Goal: Transaction & Acquisition: Purchase product/service

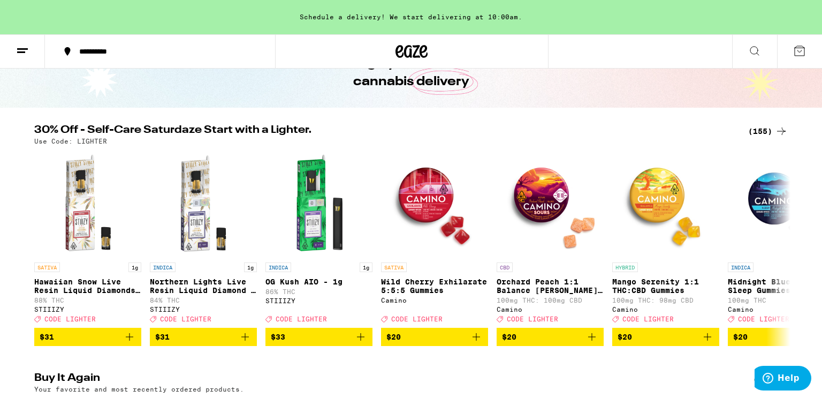
scroll to position [64, 0]
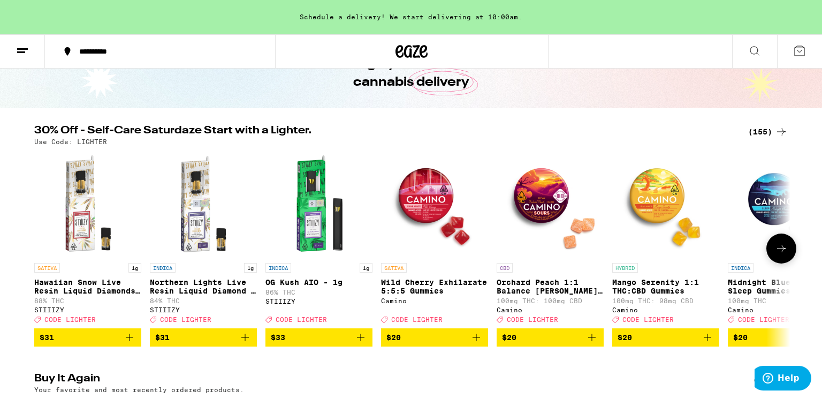
click at [784, 249] on icon at bounding box center [781, 248] width 13 height 13
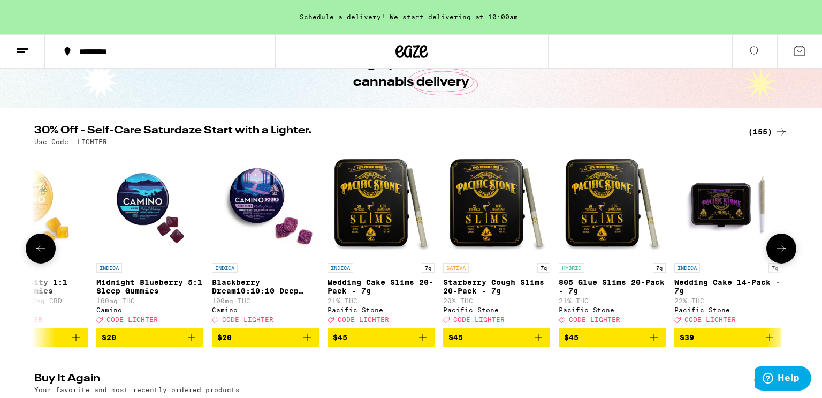
scroll to position [0, 637]
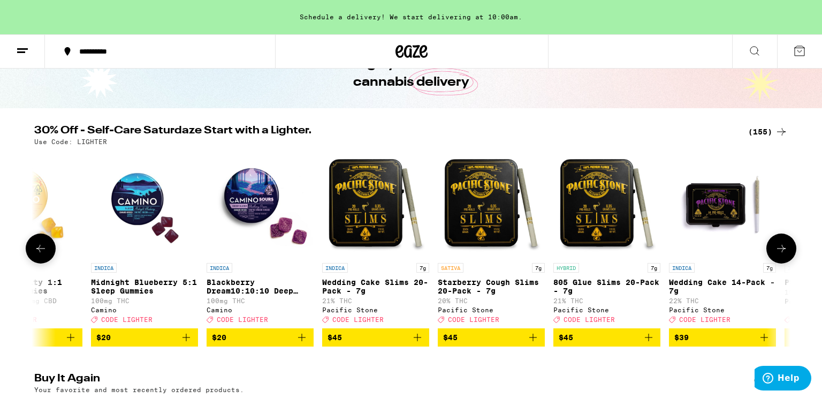
click at [784, 249] on icon at bounding box center [781, 248] width 13 height 13
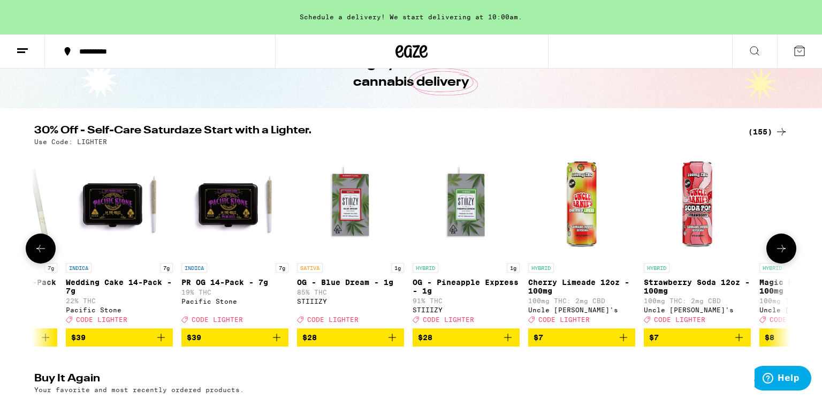
scroll to position [0, 1273]
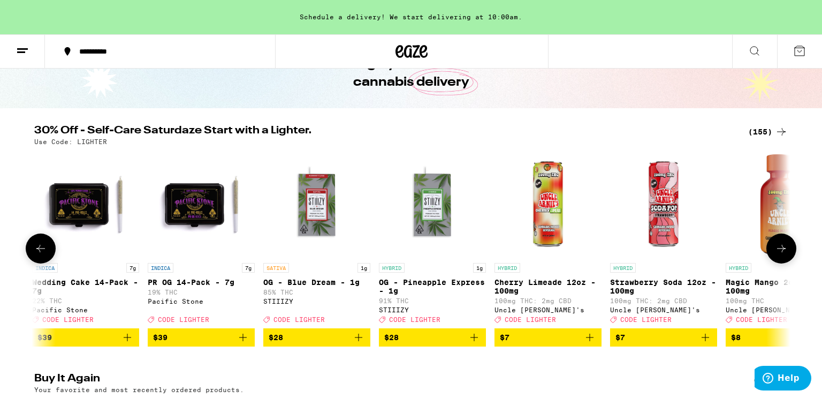
click at [784, 249] on icon at bounding box center [781, 248] width 13 height 13
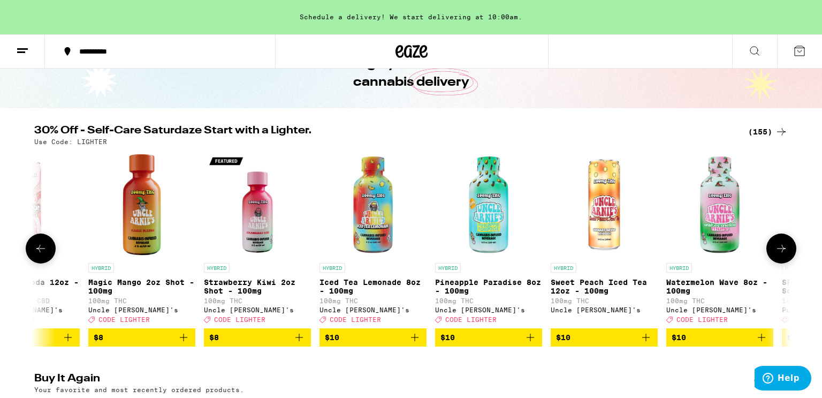
click at [784, 249] on icon at bounding box center [781, 248] width 13 height 13
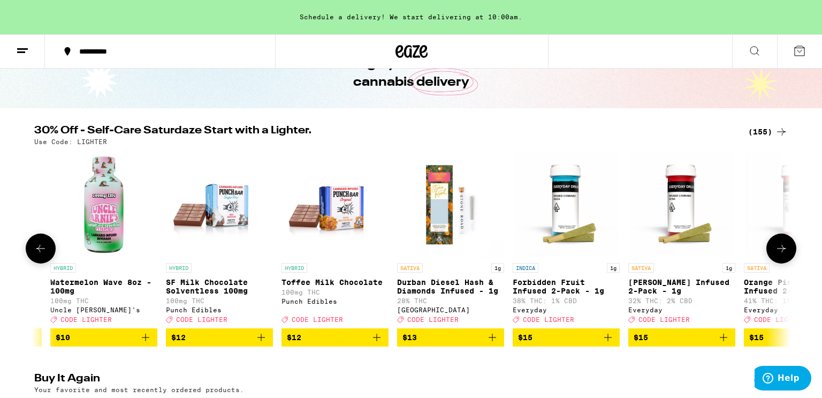
scroll to position [0, 2547]
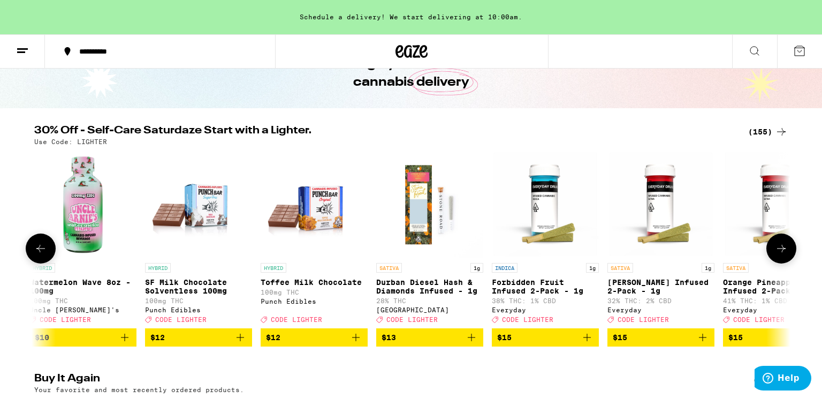
click at [784, 249] on icon at bounding box center [781, 248] width 13 height 13
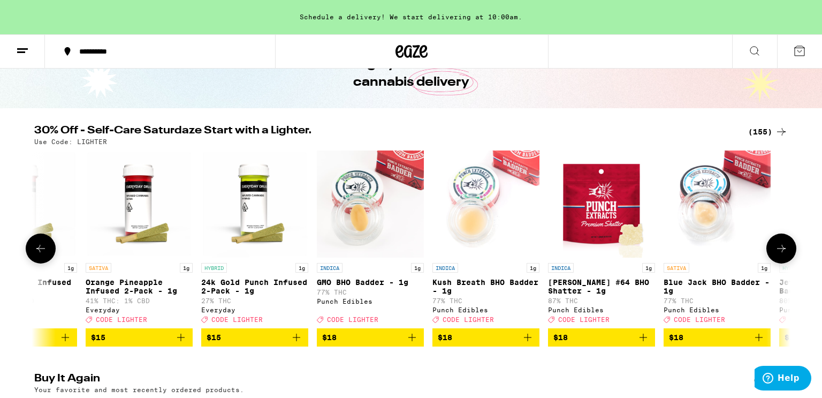
click at [784, 249] on icon at bounding box center [781, 248] width 13 height 13
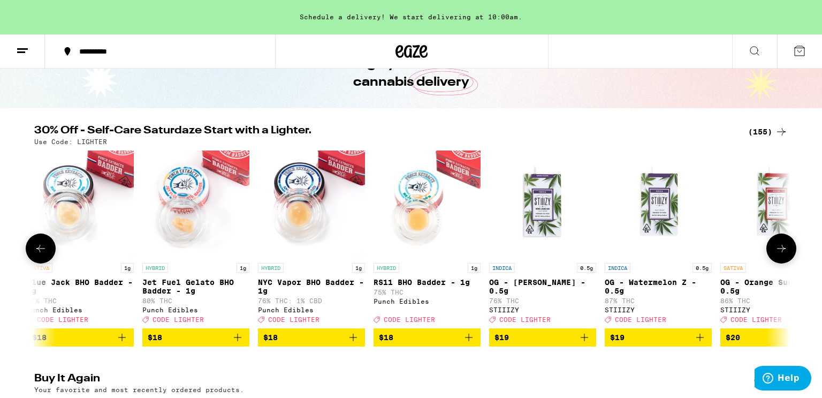
click at [784, 249] on icon at bounding box center [781, 248] width 13 height 13
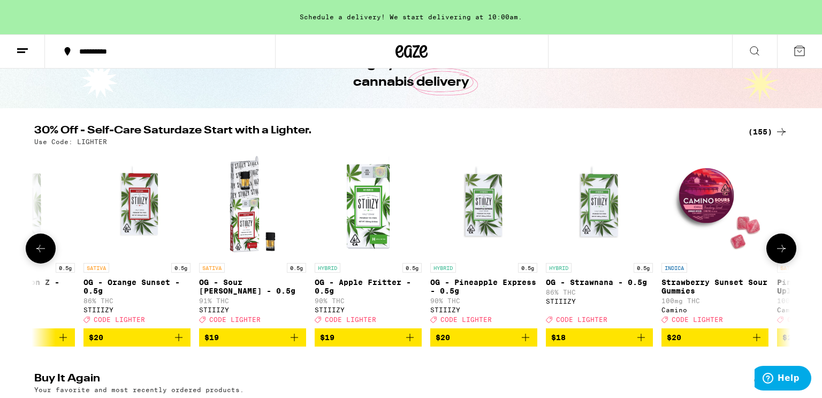
click at [784, 249] on icon at bounding box center [781, 248] width 13 height 13
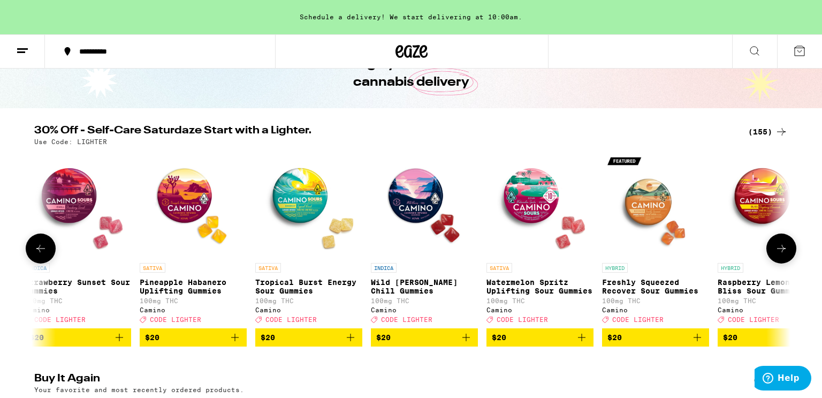
click at [784, 249] on icon at bounding box center [781, 248] width 13 height 13
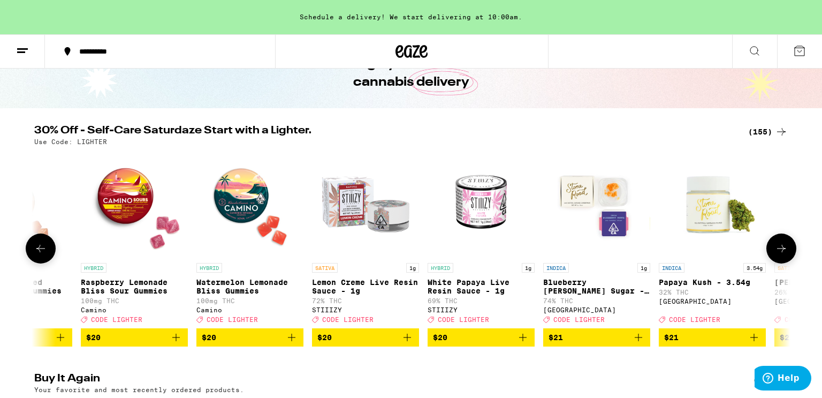
click at [784, 249] on icon at bounding box center [781, 248] width 13 height 13
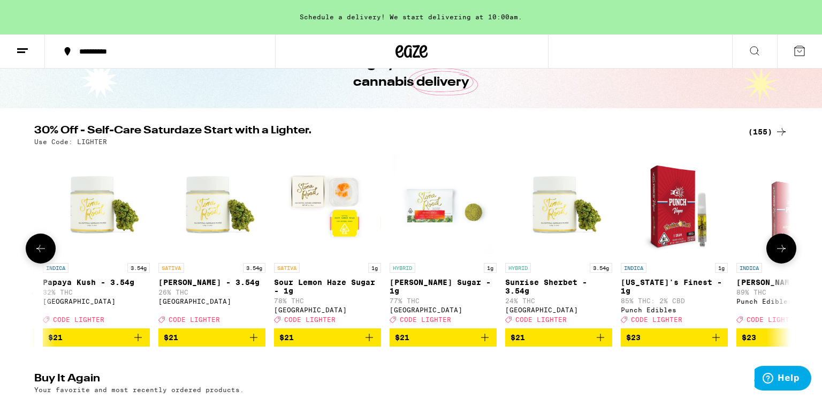
scroll to position [0, 6369]
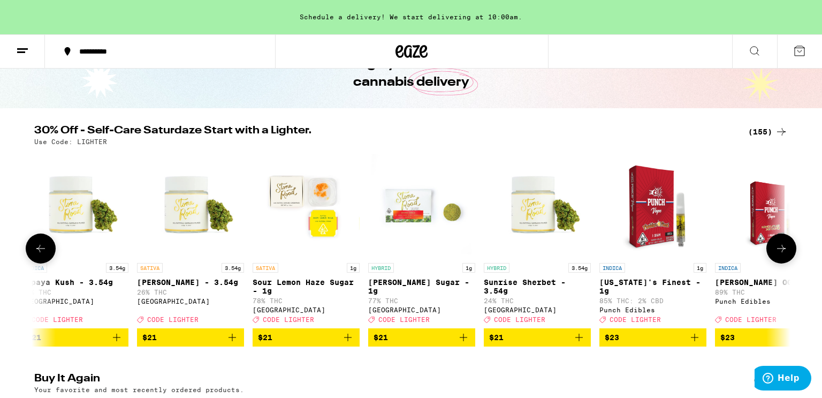
click at [784, 249] on icon at bounding box center [781, 248] width 13 height 13
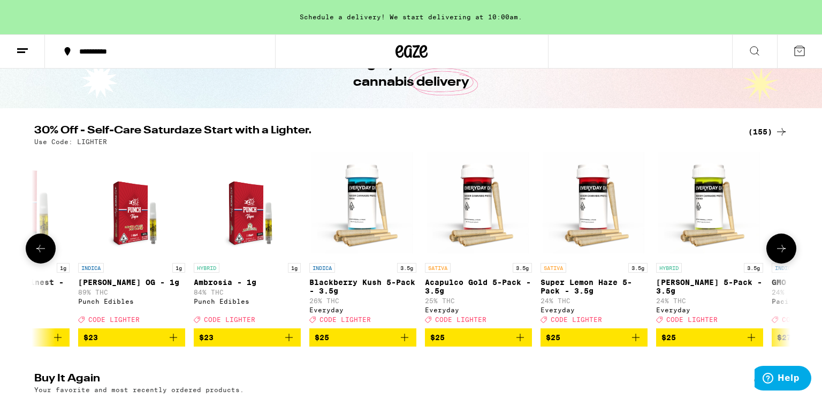
click at [784, 249] on icon at bounding box center [781, 248] width 13 height 13
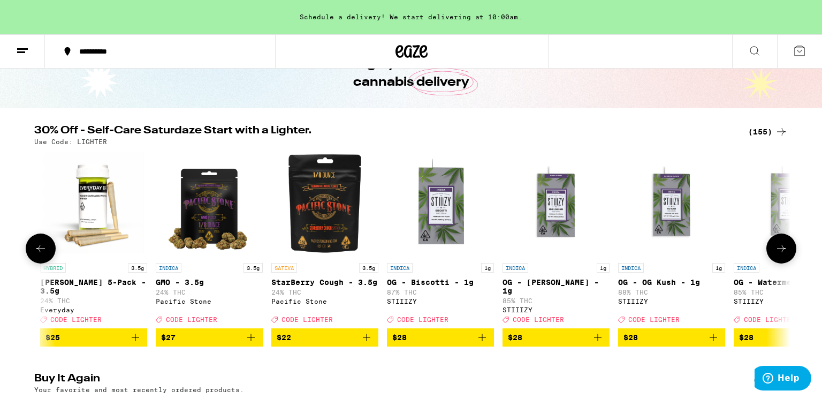
scroll to position [0, 7642]
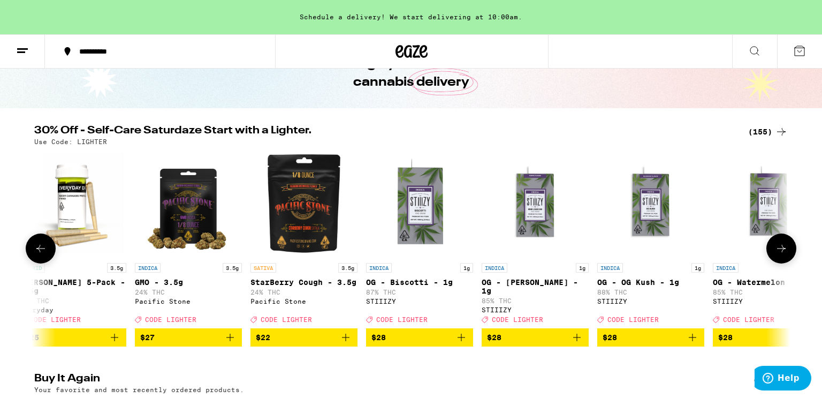
click at [784, 249] on icon at bounding box center [781, 248] width 13 height 13
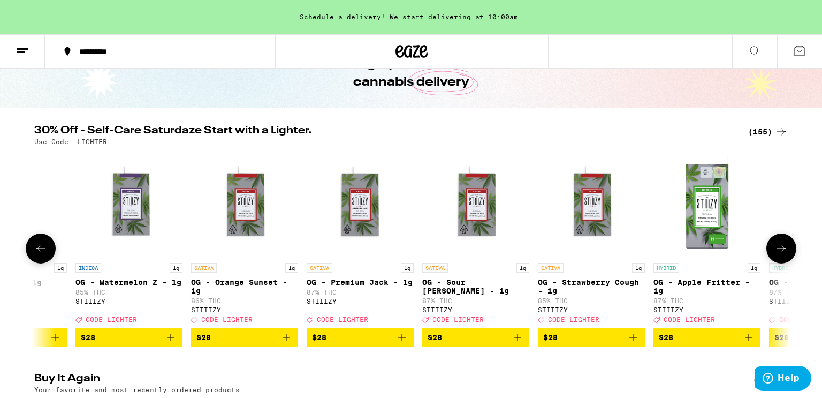
click at [784, 249] on icon at bounding box center [781, 248] width 13 height 13
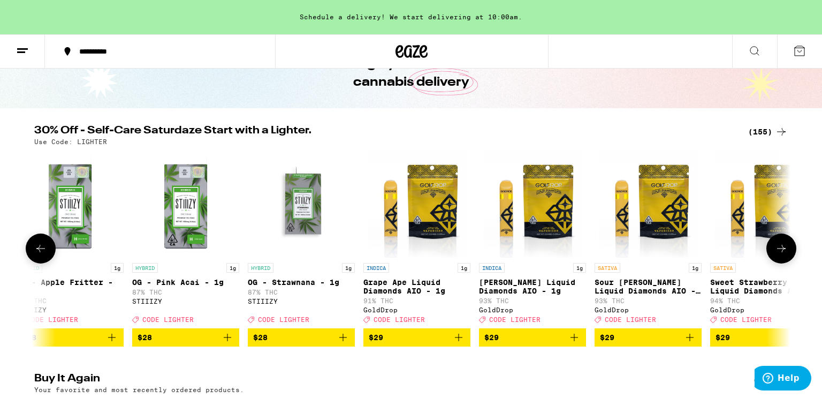
click at [784, 249] on icon at bounding box center [781, 248] width 13 height 13
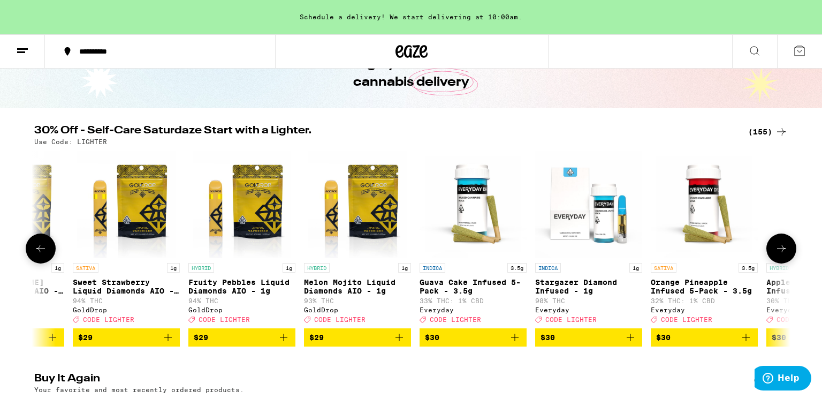
click at [784, 249] on icon at bounding box center [781, 248] width 13 height 13
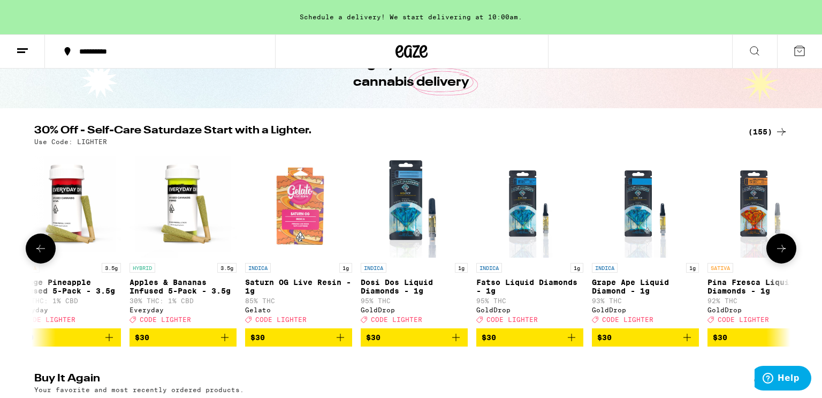
click at [784, 249] on icon at bounding box center [781, 248] width 13 height 13
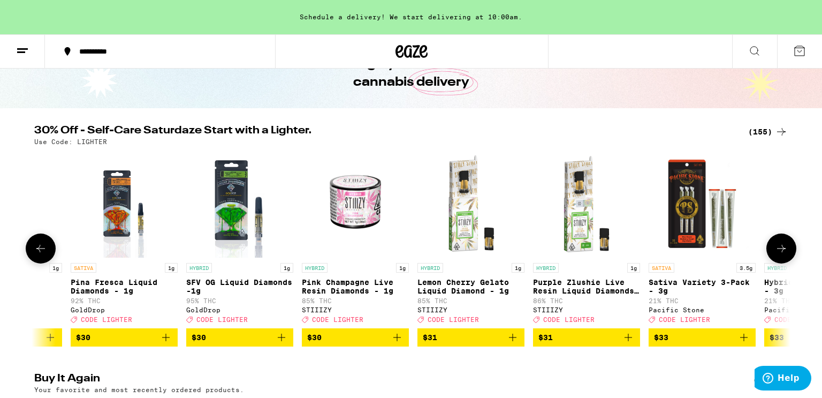
click at [784, 249] on icon at bounding box center [781, 248] width 13 height 13
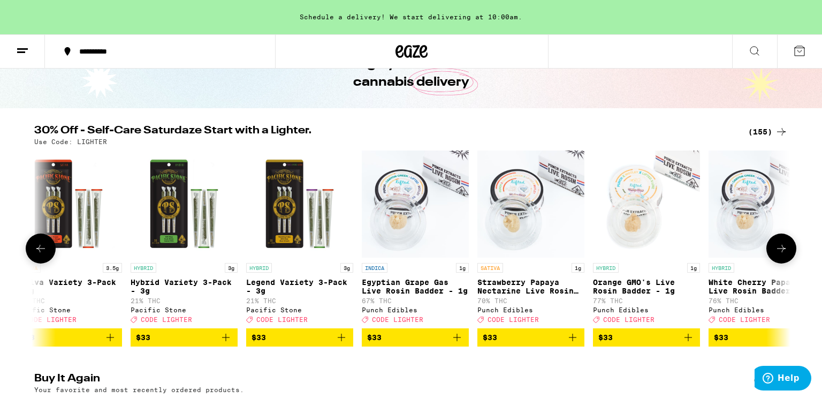
scroll to position [0, 11464]
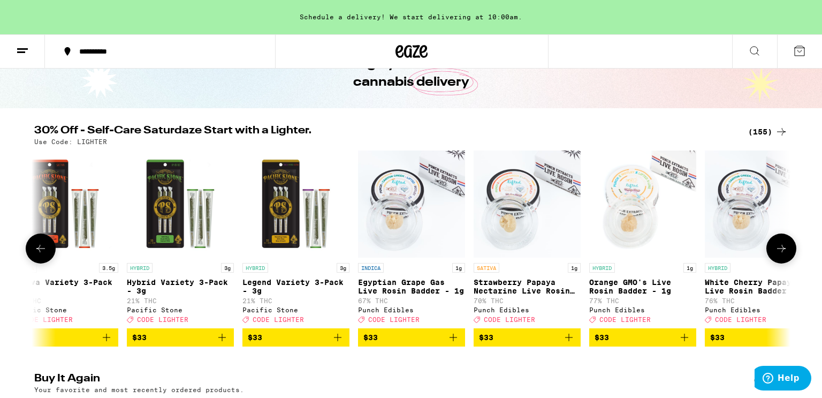
click at [784, 249] on icon at bounding box center [781, 248] width 13 height 13
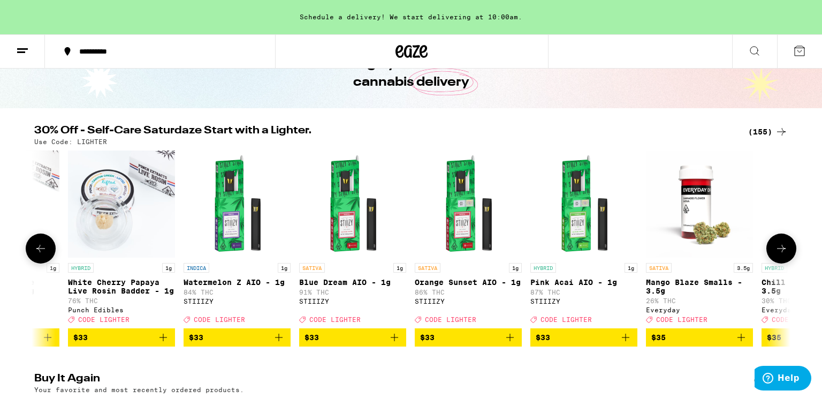
click at [784, 249] on icon at bounding box center [781, 248] width 13 height 13
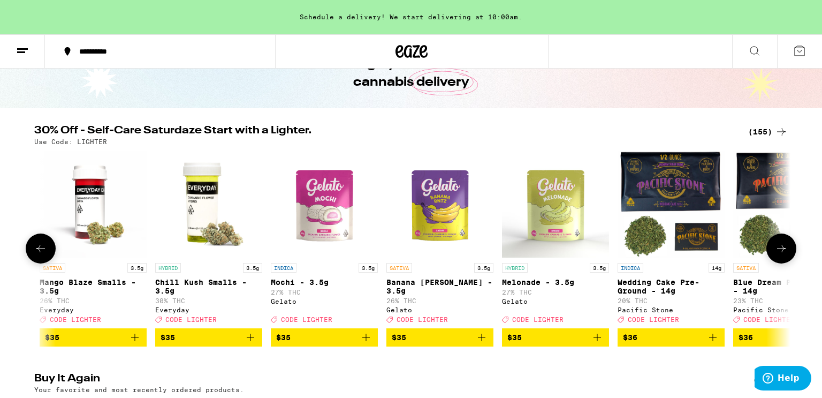
scroll to position [0, 12738]
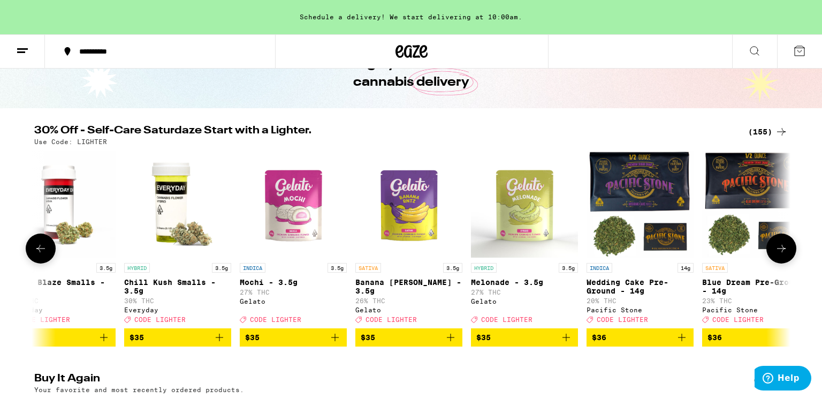
click at [784, 249] on icon at bounding box center [781, 248] width 13 height 13
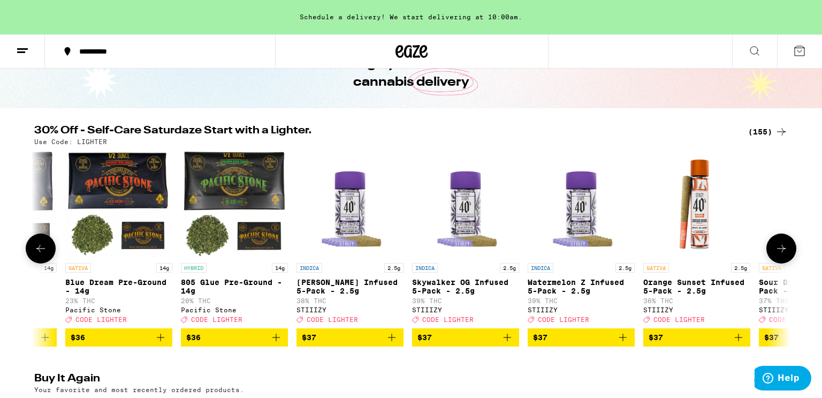
click at [784, 249] on icon at bounding box center [781, 248] width 13 height 13
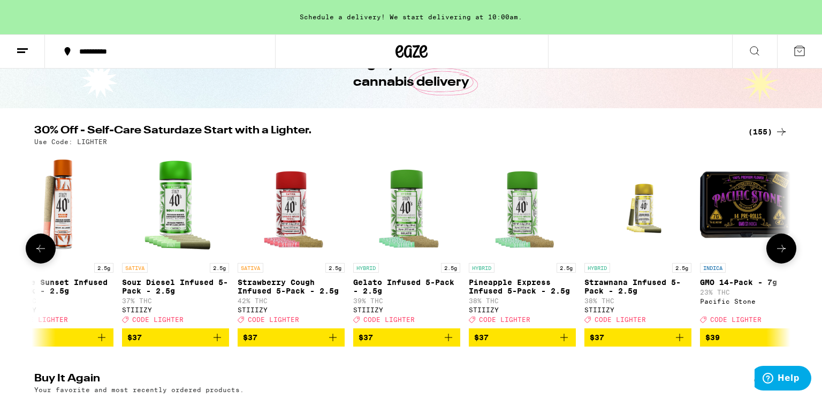
click at [784, 249] on icon at bounding box center [781, 248] width 13 height 13
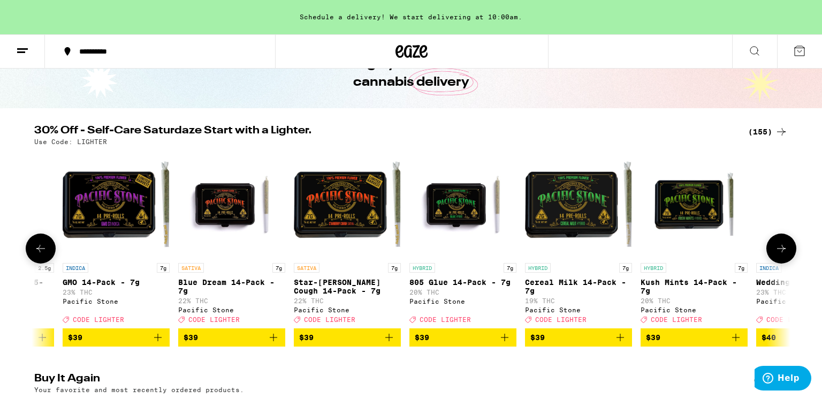
click at [784, 249] on icon at bounding box center [781, 248] width 13 height 13
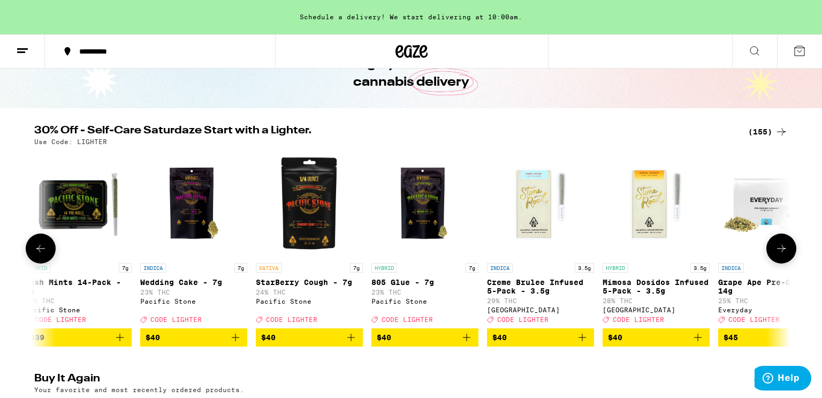
scroll to position [0, 15285]
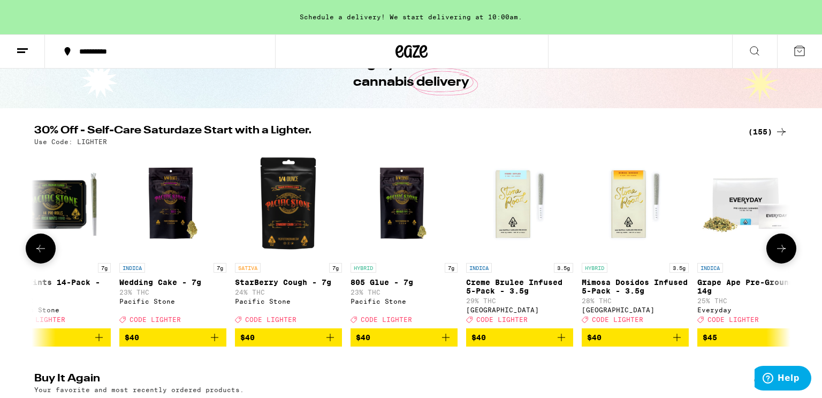
click at [784, 249] on icon at bounding box center [781, 248] width 13 height 13
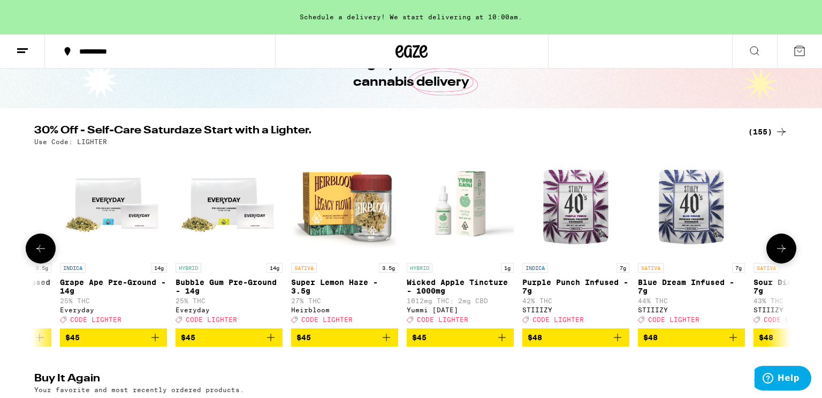
click at [784, 249] on icon at bounding box center [781, 248] width 13 height 13
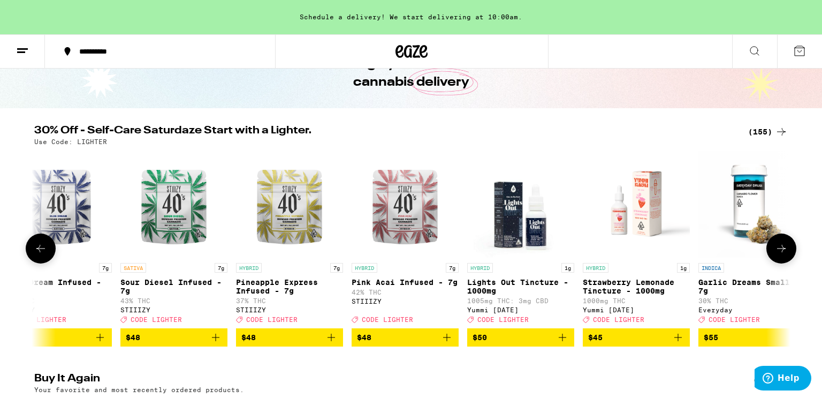
scroll to position [0, 16559]
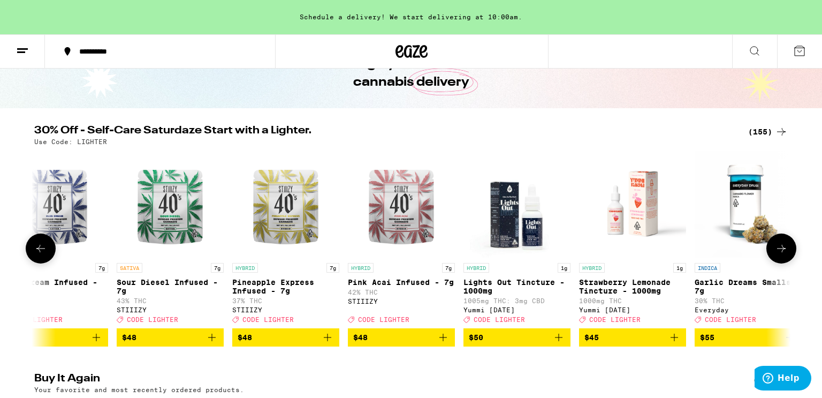
click at [784, 249] on icon at bounding box center [781, 248] width 13 height 13
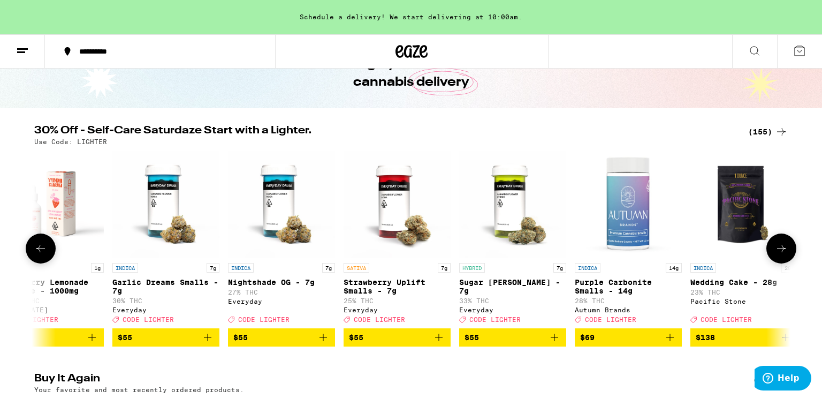
scroll to position [0, 17159]
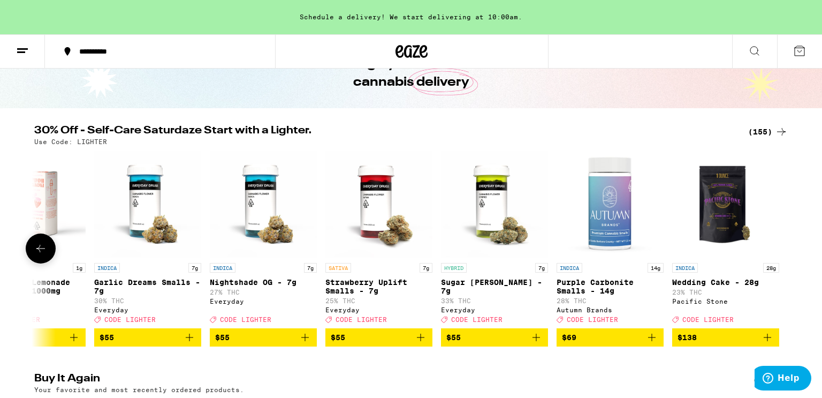
click at [44, 246] on button at bounding box center [41, 248] width 30 height 30
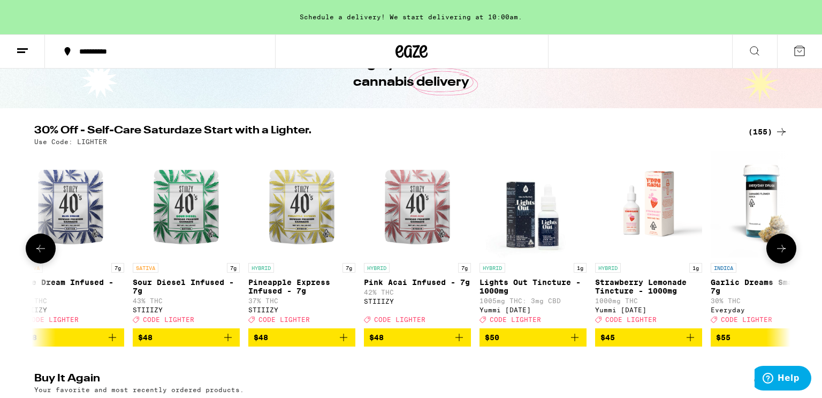
scroll to position [0, 16522]
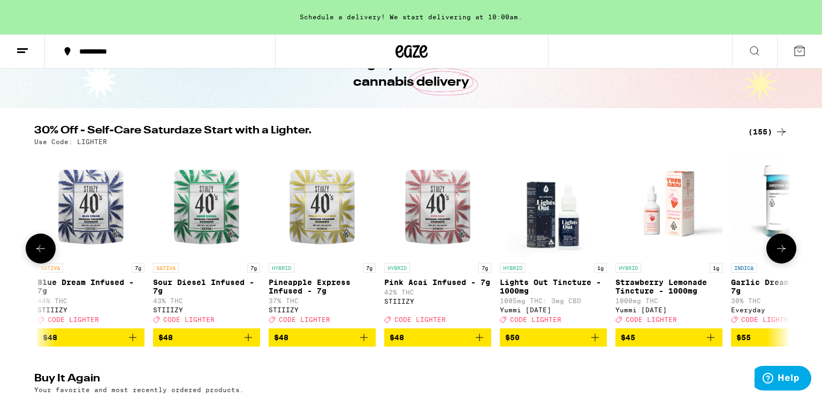
click at [44, 246] on button at bounding box center [41, 248] width 30 height 30
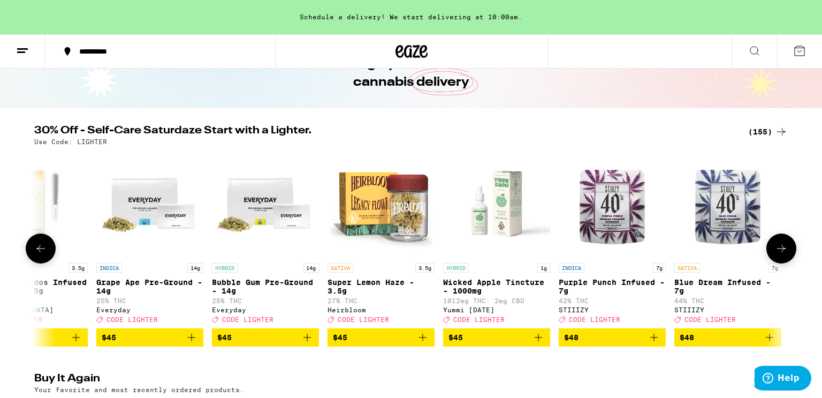
click at [44, 246] on button at bounding box center [41, 248] width 30 height 30
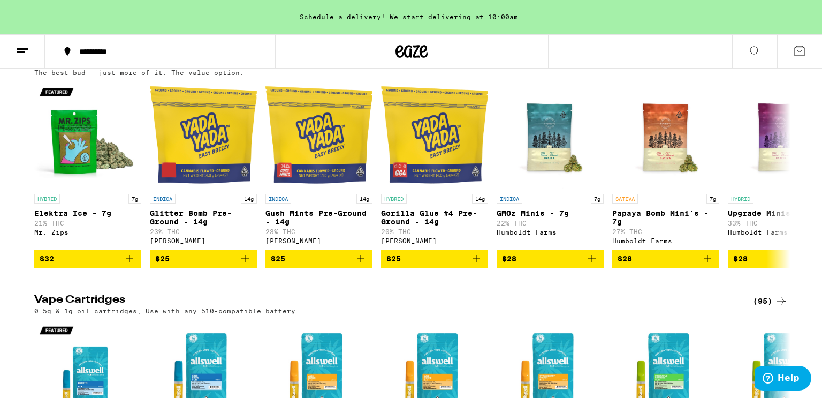
scroll to position [856, 0]
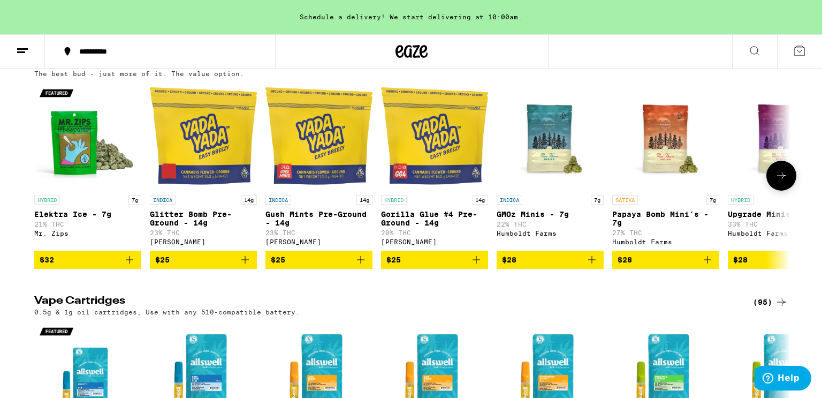
click at [780, 182] on icon at bounding box center [781, 175] width 13 height 13
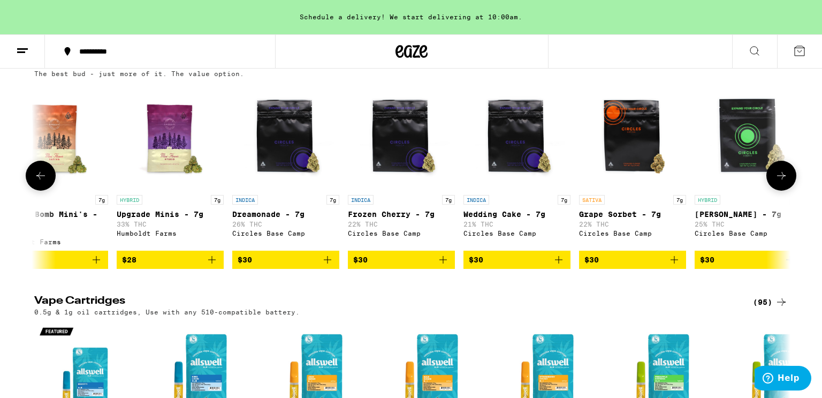
scroll to position [0, 637]
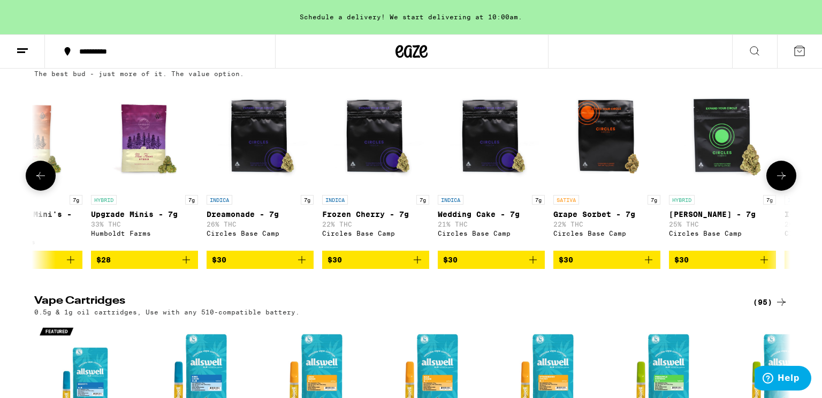
click at [780, 182] on icon at bounding box center [781, 175] width 13 height 13
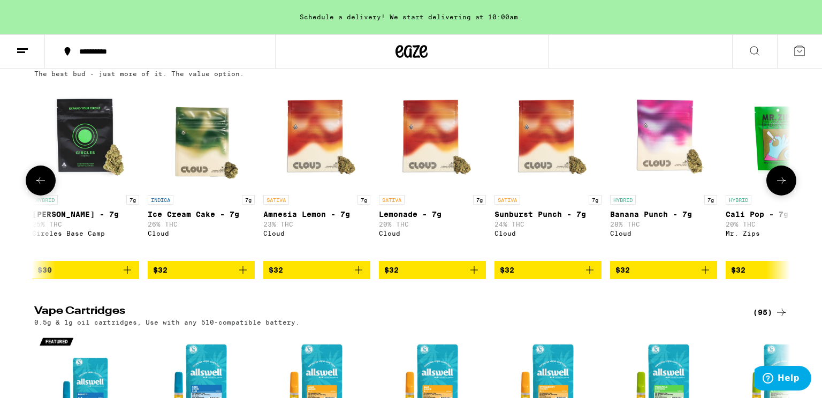
click at [780, 195] on button at bounding box center [781, 180] width 30 height 30
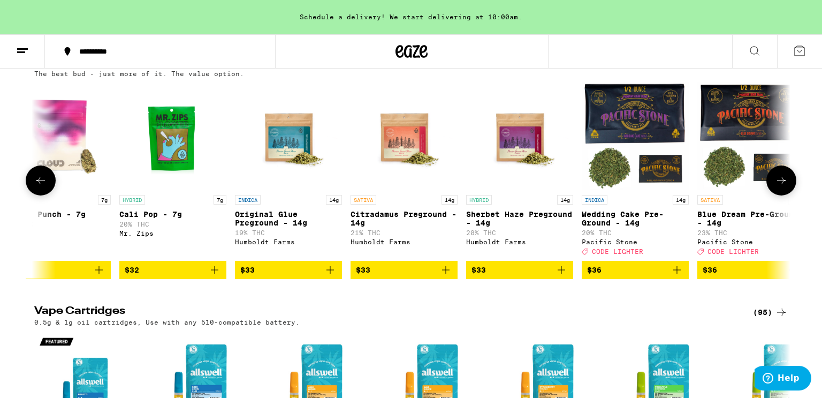
scroll to position [0, 1911]
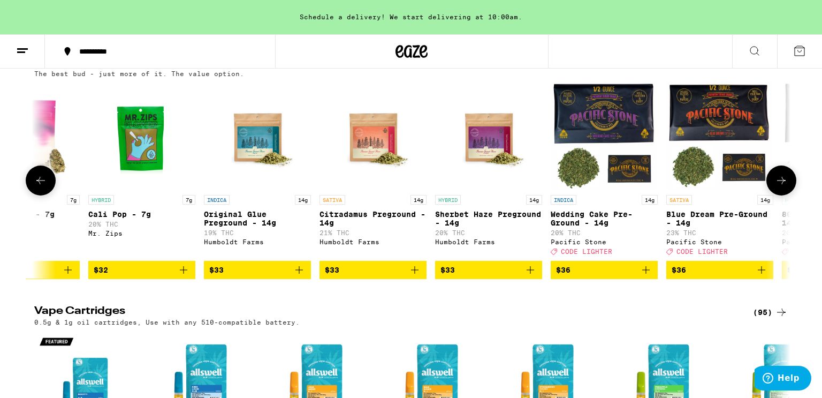
click at [780, 195] on button at bounding box center [781, 180] width 30 height 30
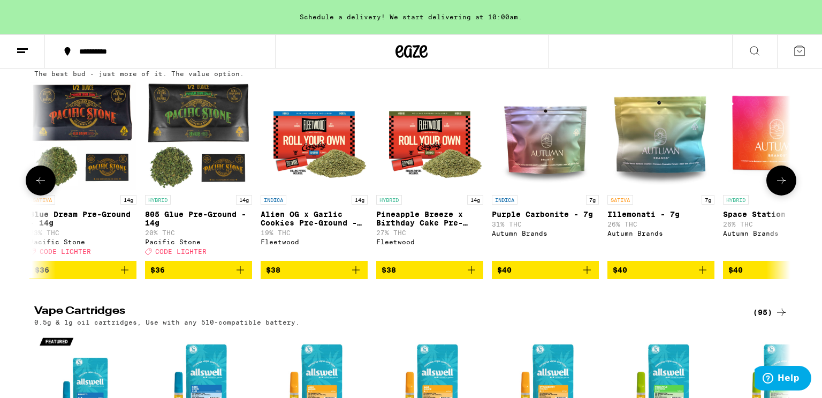
click at [780, 195] on button at bounding box center [781, 180] width 30 height 30
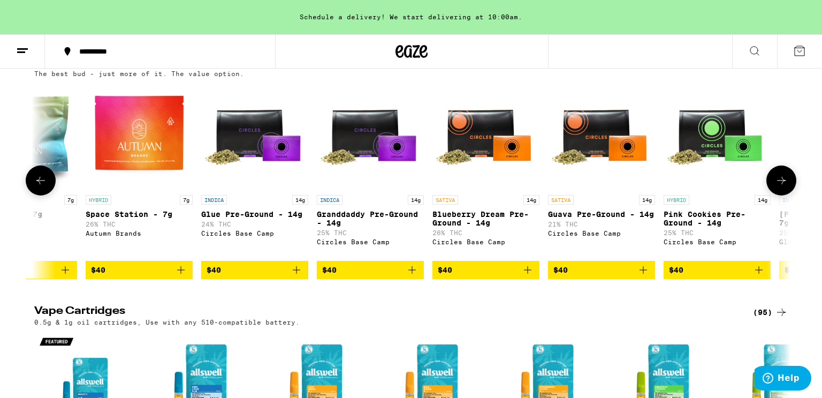
click at [780, 195] on button at bounding box center [781, 180] width 30 height 30
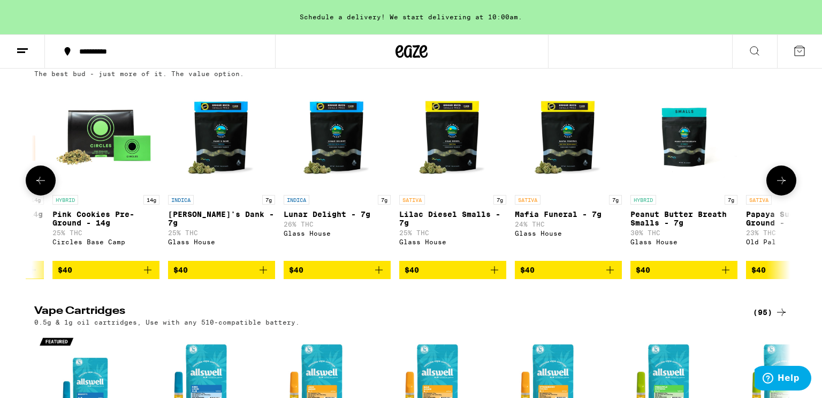
scroll to position [0, 3821]
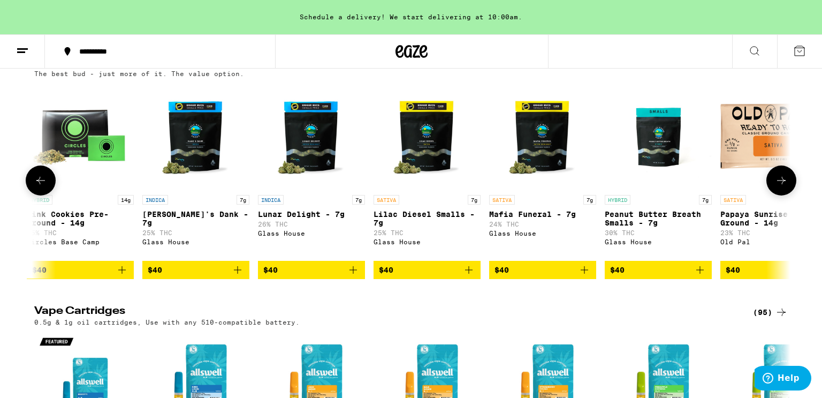
click at [780, 195] on button at bounding box center [781, 180] width 30 height 30
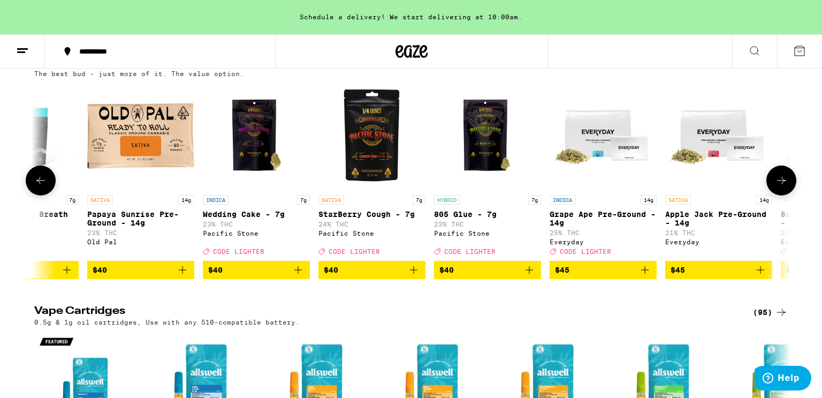
scroll to position [0, 4458]
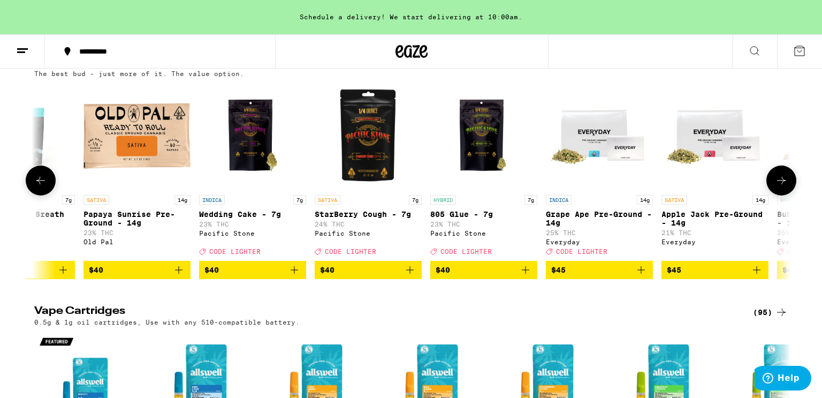
click at [529, 276] on icon "Add to bag" at bounding box center [525, 269] width 13 height 13
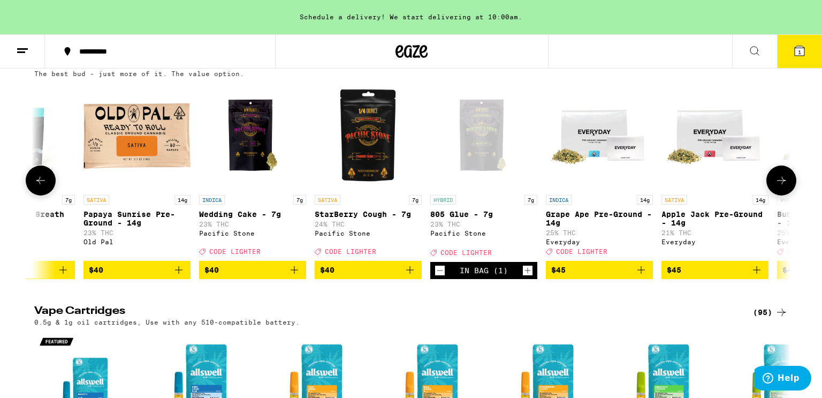
click at [294, 273] on icon "Add to bag" at bounding box center [294, 269] width 7 height 7
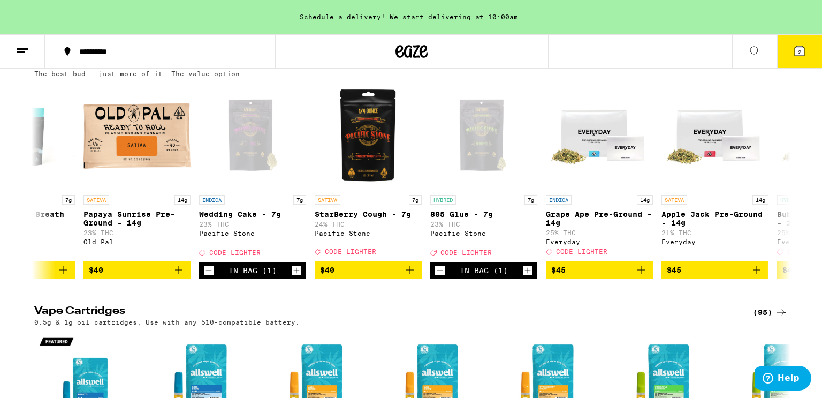
click at [808, 45] on button "2" at bounding box center [799, 51] width 45 height 33
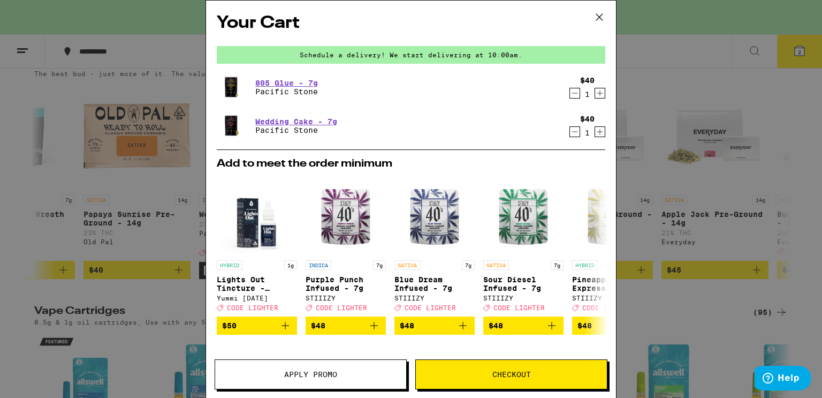
click at [347, 373] on span "Apply Promo" at bounding box center [310, 373] width 191 height 7
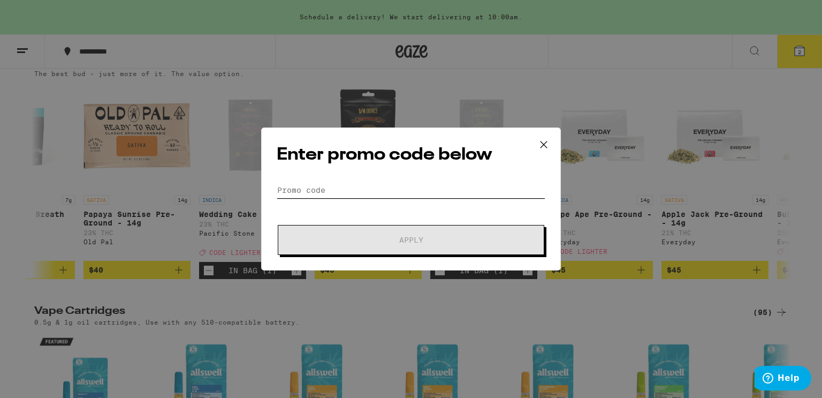
click at [338, 193] on input "Promo Code" at bounding box center [411, 190] width 269 height 16
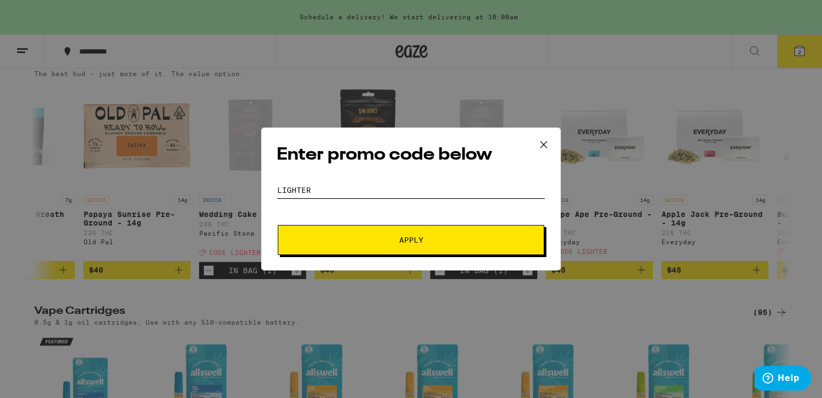
click at [278, 225] on button "Apply" at bounding box center [411, 240] width 266 height 30
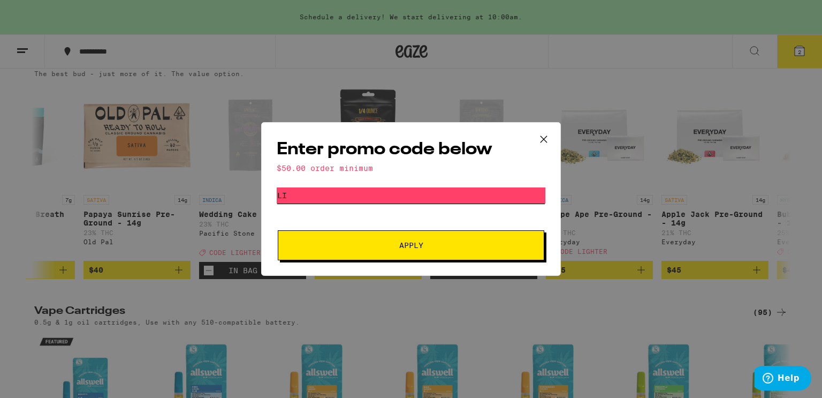
type input "l"
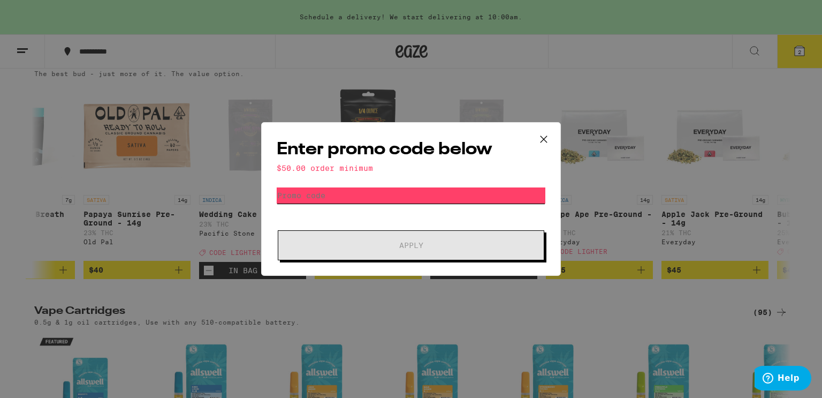
type input "k"
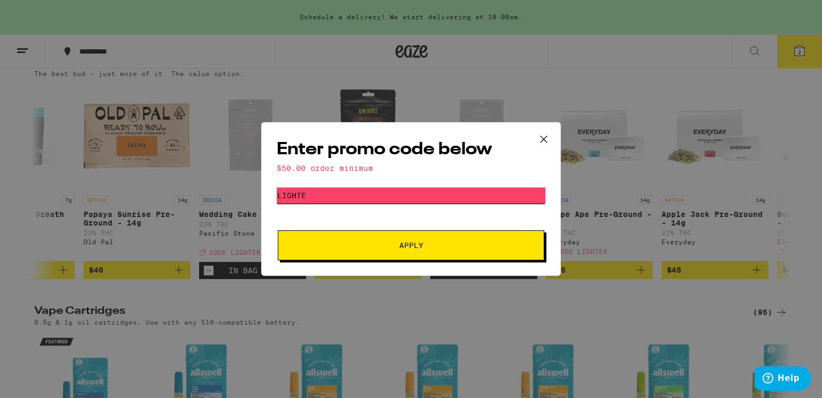
type input "lighter"
click at [278, 230] on button "Apply" at bounding box center [411, 245] width 266 height 30
click at [391, 236] on button "Apply" at bounding box center [411, 245] width 266 height 30
click at [544, 135] on icon at bounding box center [544, 139] width 16 height 16
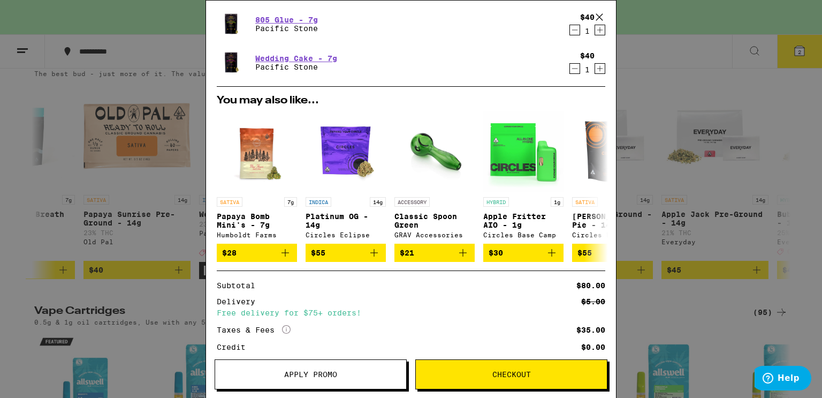
scroll to position [136, 0]
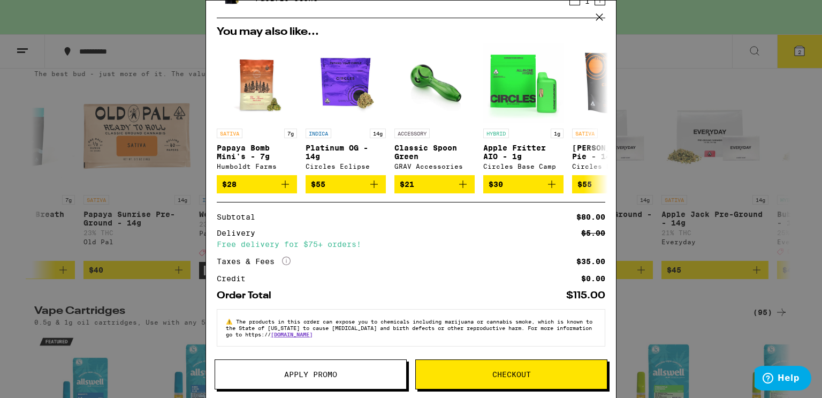
click at [284, 379] on button "Apply Promo" at bounding box center [311, 374] width 192 height 30
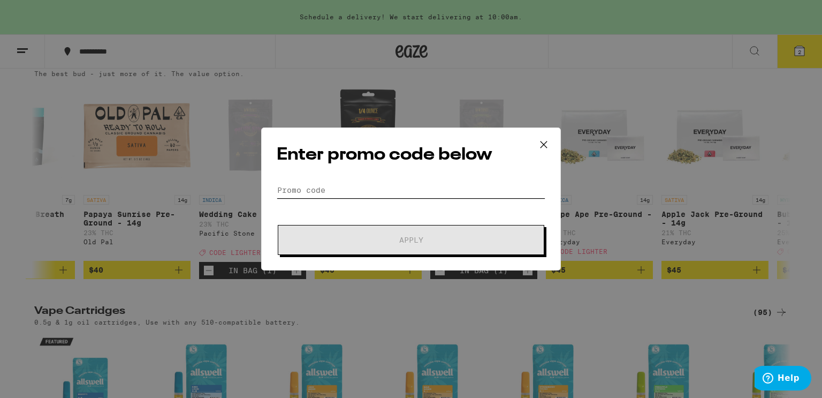
click at [322, 189] on input "Promo Code" at bounding box center [411, 190] width 269 height 16
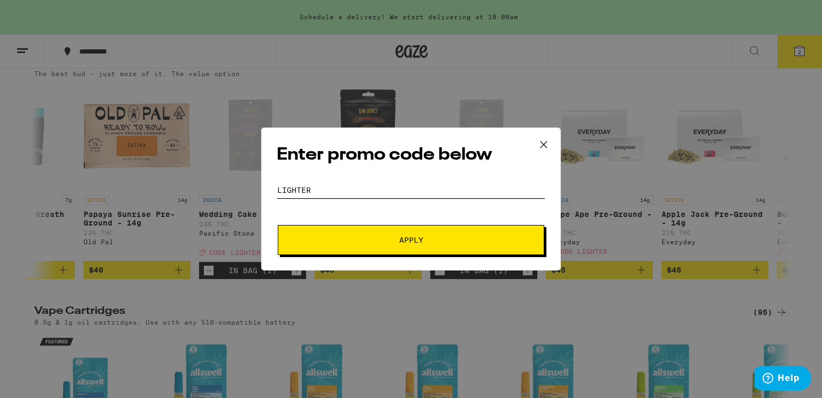
type input "lighter"
click at [278, 225] on button "Apply" at bounding box center [411, 240] width 266 height 30
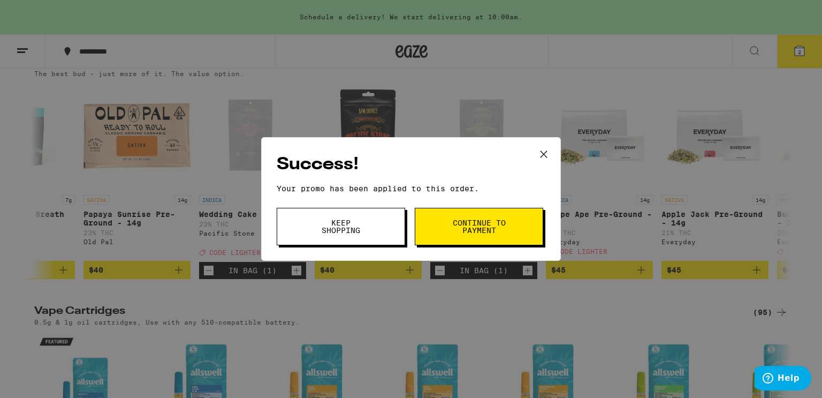
click at [445, 215] on button "Continue to payment" at bounding box center [479, 226] width 128 height 37
